Goal: Find specific page/section: Find specific page/section

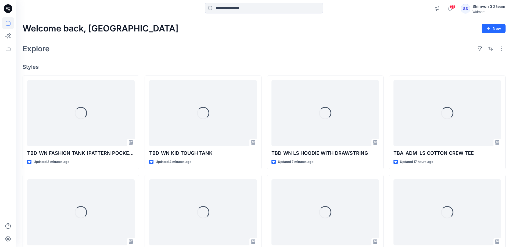
click at [371, 52] on div "Explore" at bounding box center [264, 48] width 483 height 13
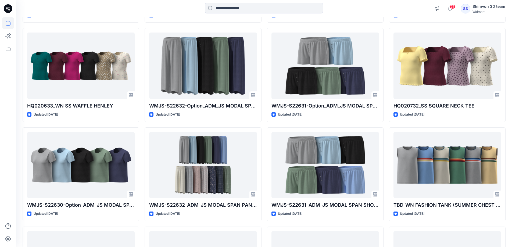
scroll to position [274, 0]
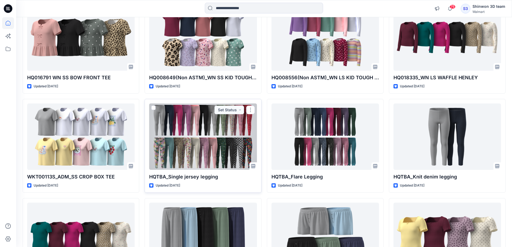
click at [206, 147] on div at bounding box center [202, 136] width 107 height 66
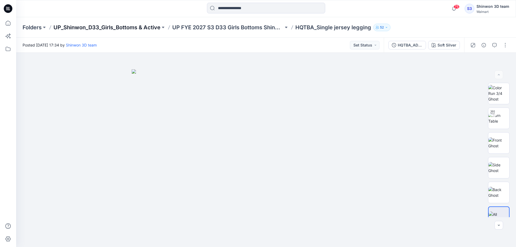
click at [124, 29] on p "UP_Shinwon_D33_Girls_Bottoms & Active" at bounding box center [106, 28] width 107 height 8
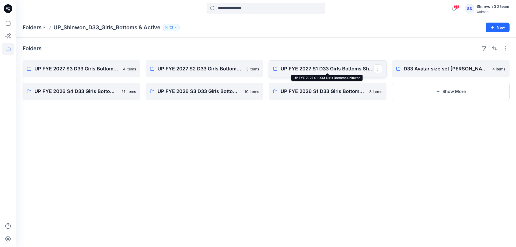
click at [326, 67] on p "UP FYE 2027 S1 D33 Girls Bottoms Shinwon" at bounding box center [327, 69] width 93 height 8
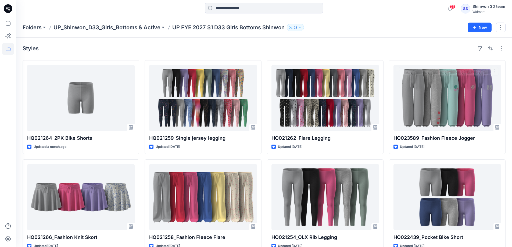
scroll to position [131, 0]
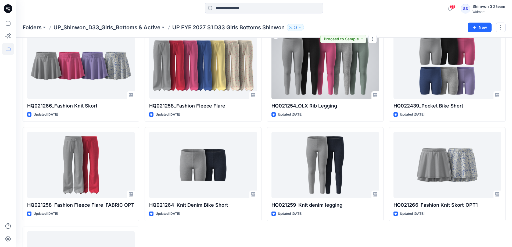
drag, startPoint x: 332, startPoint y: 76, endPoint x: 334, endPoint y: 73, distance: 3.8
click at [332, 76] on div at bounding box center [324, 66] width 107 height 66
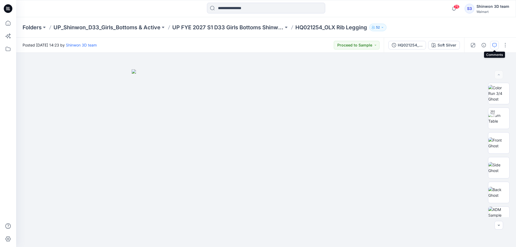
click at [495, 47] on icon "button" at bounding box center [494, 45] width 4 height 4
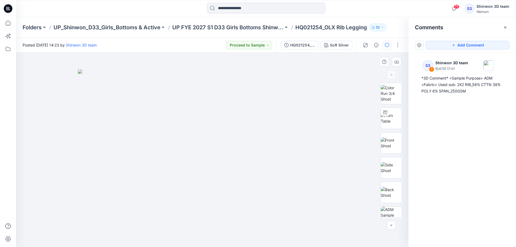
click at [342, 68] on div at bounding box center [212, 150] width 392 height 194
click at [374, 45] on icon "button" at bounding box center [376, 45] width 4 height 4
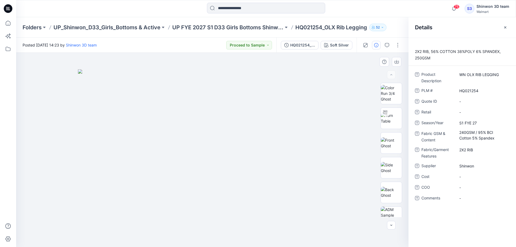
click at [346, 60] on div at bounding box center [212, 150] width 392 height 194
click at [224, 27] on p "UP FYE 2027 S1 D33 Girls Bottoms Shinwon" at bounding box center [227, 28] width 111 height 8
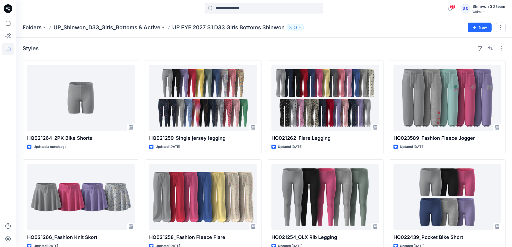
click at [386, 48] on div "Styles" at bounding box center [264, 48] width 483 height 9
click at [263, 51] on div "Styles" at bounding box center [264, 48] width 483 height 9
